Goal: Navigation & Orientation: Find specific page/section

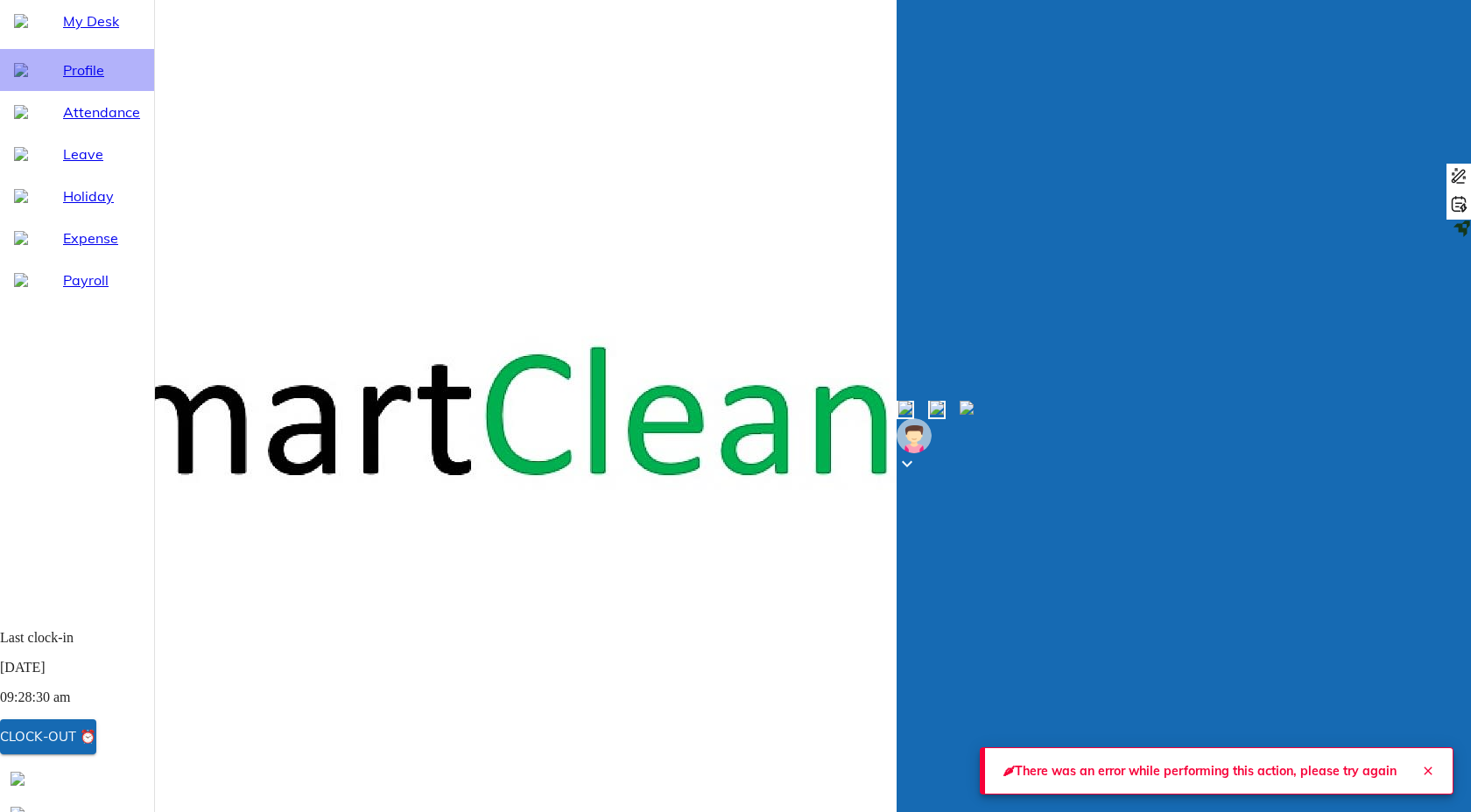
click at [66, 80] on span "Profile" at bounding box center [101, 70] width 77 height 21
click at [78, 31] on span "My Desk" at bounding box center [101, 21] width 77 height 21
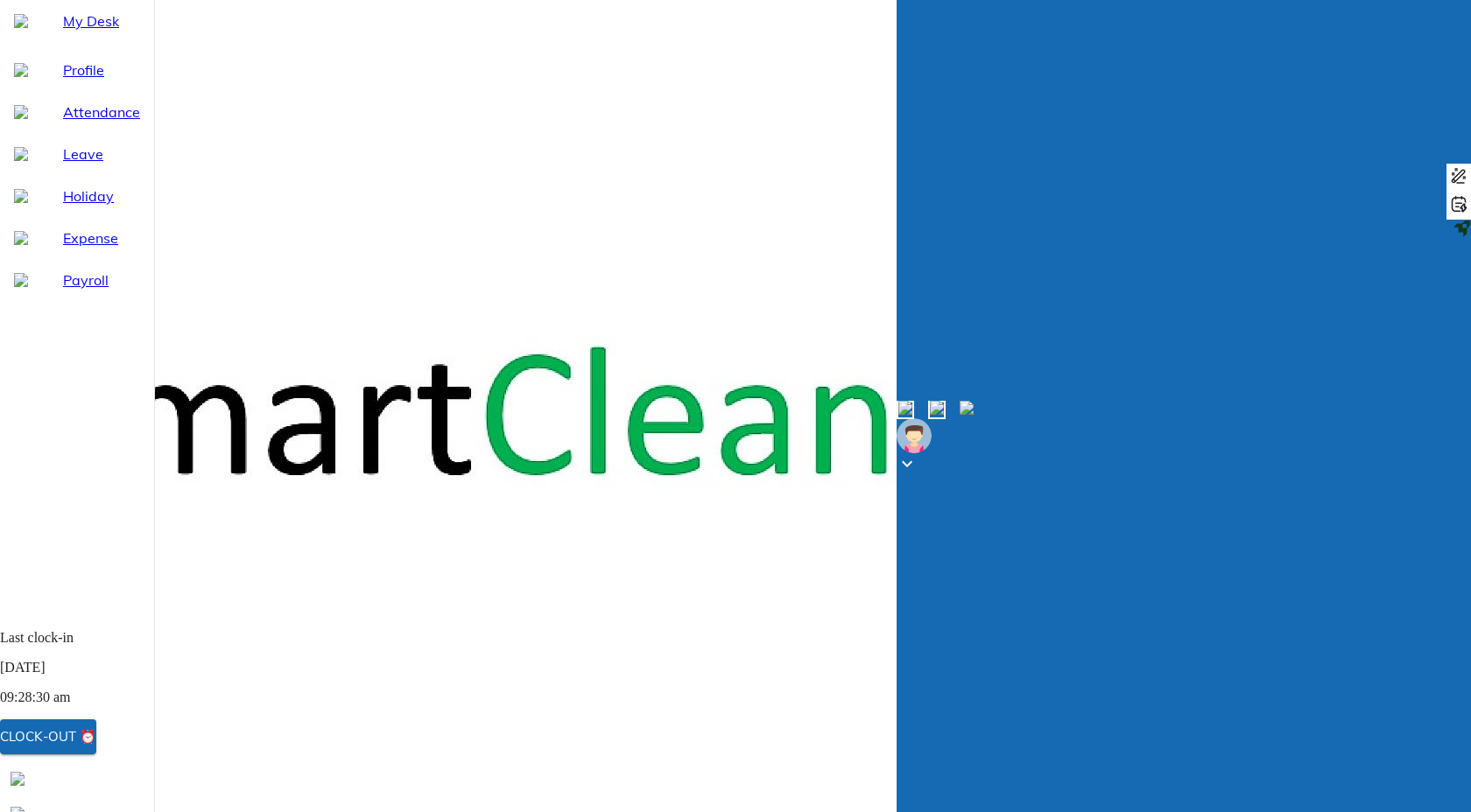
click at [75, 80] on span "Profile" at bounding box center [101, 70] width 77 height 21
click at [75, 31] on span "My Desk" at bounding box center [101, 21] width 77 height 21
